Goal: Task Accomplishment & Management: Complete application form

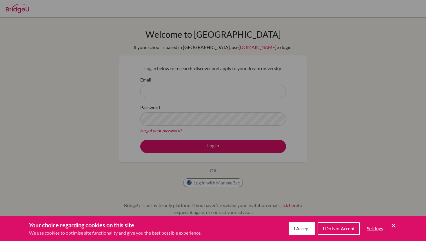
click at [304, 223] on button "I Accept" at bounding box center [302, 228] width 27 height 13
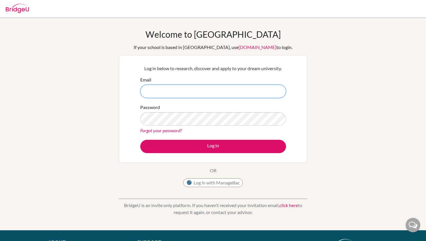
click at [182, 93] on input "Email" at bounding box center [213, 91] width 146 height 13
click at [42, 104] on div "Welcome to BridgeU If your school is based in China, use app.bridge-u.com.cn to…" at bounding box center [213, 124] width 426 height 190
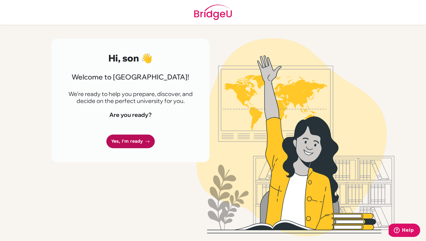
click at [134, 142] on link "Yes, I'm ready" at bounding box center [130, 142] width 48 height 14
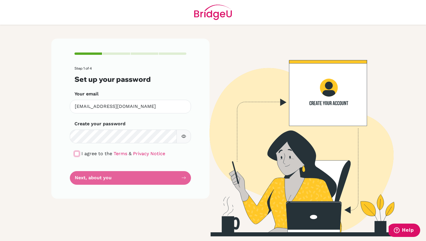
click at [77, 153] on input "checkbox" at bounding box center [77, 153] width 5 height 5
checkbox input "true"
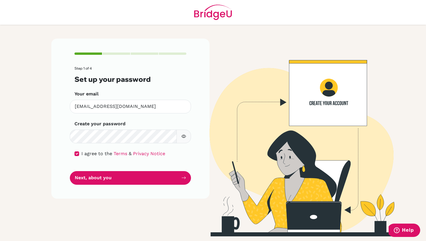
click at [249, 52] on img at bounding box center [296, 138] width 331 height 198
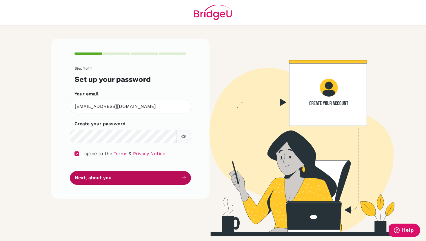
click at [142, 180] on button "Next, about you" at bounding box center [130, 178] width 121 height 14
